Goal: Task Accomplishment & Management: Understand process/instructions

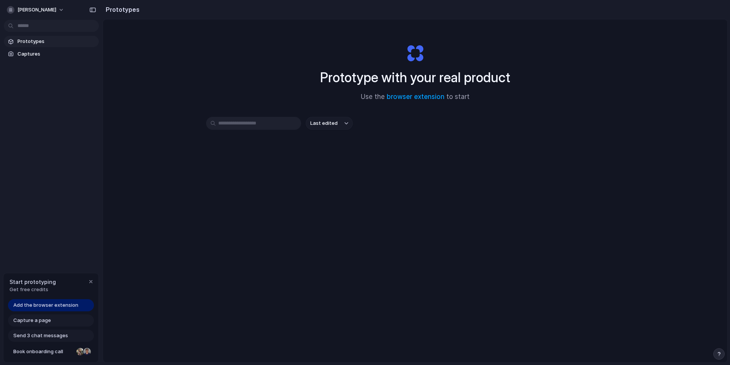
click at [30, 41] on span "Prototypes" at bounding box center [56, 42] width 78 height 8
click at [422, 98] on link "browser extension" at bounding box center [416, 97] width 58 height 8
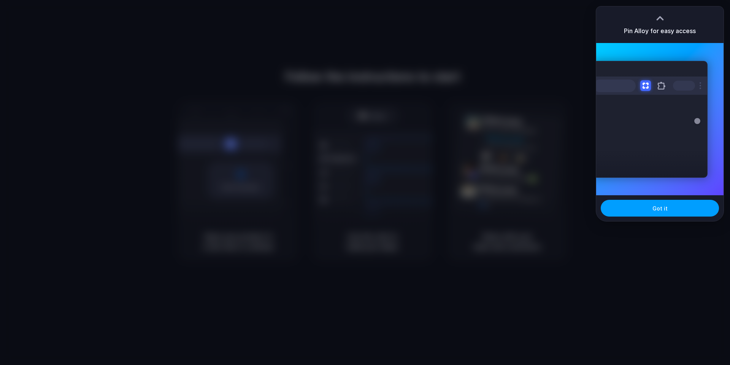
click at [659, 209] on span "Got it" at bounding box center [660, 208] width 15 height 8
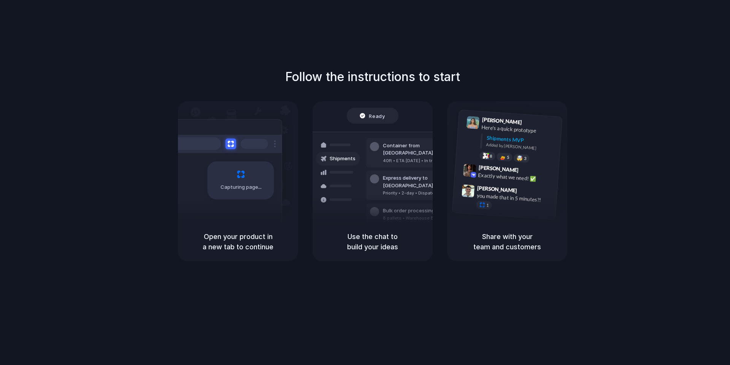
click at [472, 287] on div "Follow the instructions to start Capturing page Open your product in a new tab …" at bounding box center [373, 190] width 746 height 380
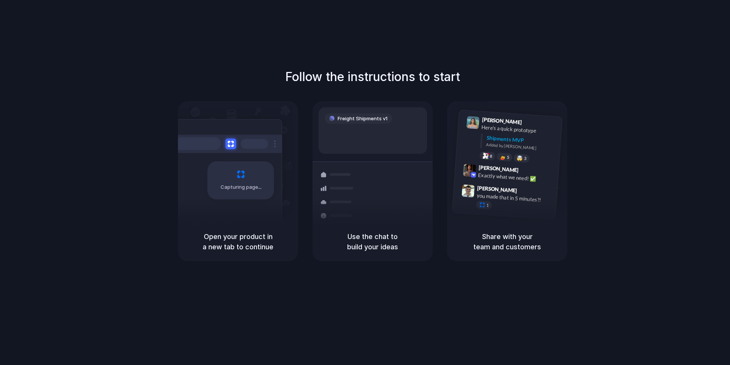
click at [515, 68] on div "Follow the instructions to start Capturing page Open your product in a new tab …" at bounding box center [373, 164] width 730 height 193
click at [483, 78] on div "Follow the instructions to start Capturing page Open your product in a new tab …" at bounding box center [373, 164] width 730 height 193
